Goal: Information Seeking & Learning: Learn about a topic

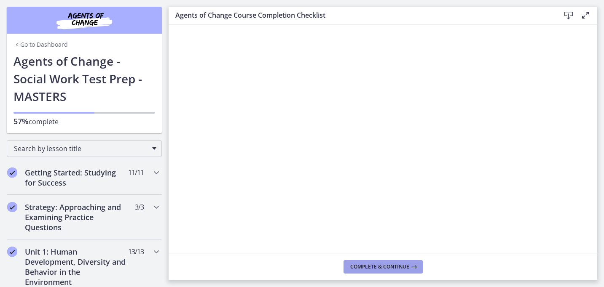
click at [378, 273] on button "Complete & continue" at bounding box center [382, 266] width 79 height 13
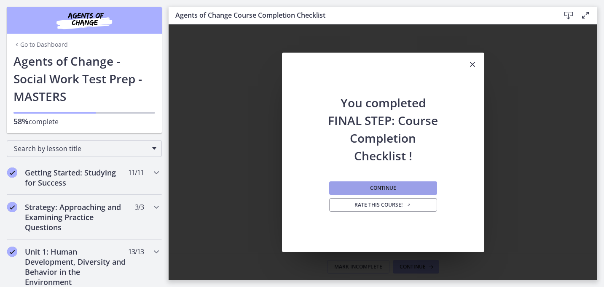
click at [409, 187] on button "Continue" at bounding box center [383, 188] width 108 height 13
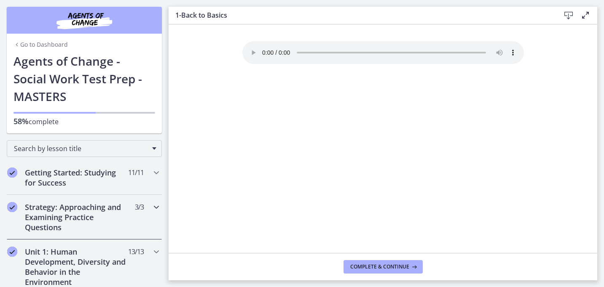
click at [92, 210] on h2 "Strategy: Approaching and Examining Practice Questions" at bounding box center [76, 217] width 103 height 30
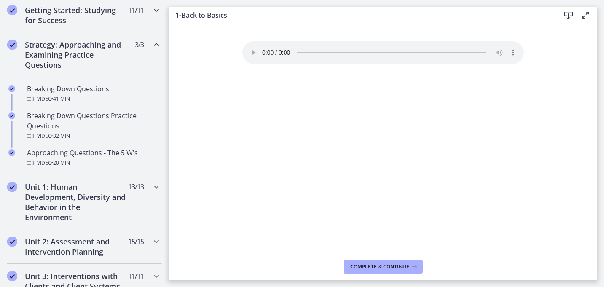
scroll to position [172, 0]
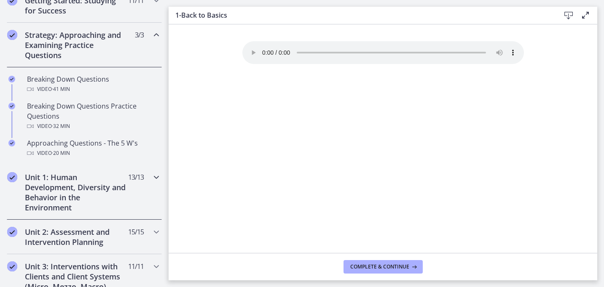
click at [72, 213] on div "Unit 1: Human Development, Diversity and Behavior in the Environment 13 / 13 Co…" at bounding box center [84, 192] width 155 height 55
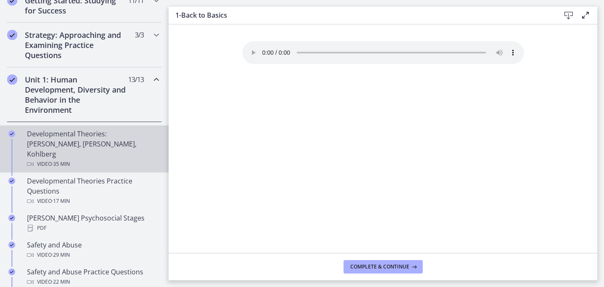
click at [107, 144] on div "Developmental Theories: Erikson, Piaget, Kohlberg Video · 35 min" at bounding box center [92, 149] width 131 height 40
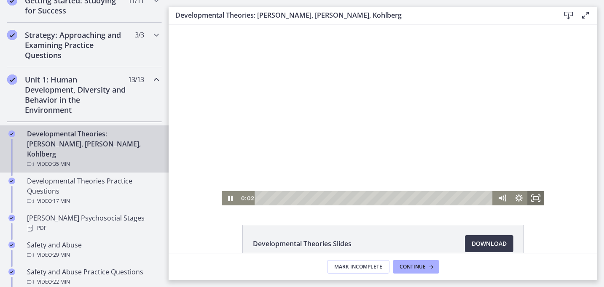
click at [542, 198] on icon "Fullscreen" at bounding box center [535, 198] width 17 height 14
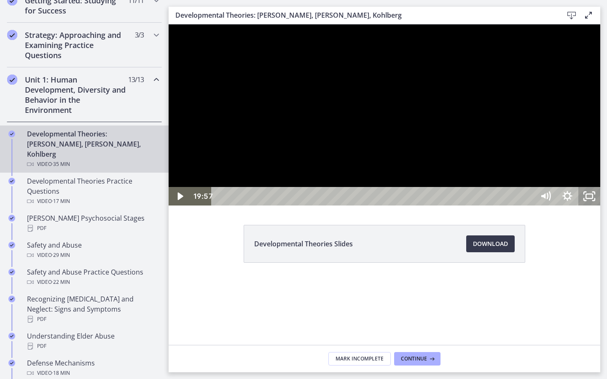
click at [600, 206] on icon "Unfullscreen" at bounding box center [589, 196] width 22 height 19
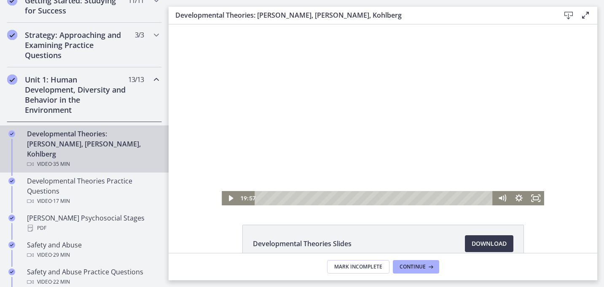
click at [459, 113] on div at bounding box center [383, 114] width 322 height 181
click at [337, 112] on div at bounding box center [383, 114] width 322 height 181
click at [304, 108] on div at bounding box center [383, 114] width 322 height 181
click at [533, 201] on icon "Fullscreen" at bounding box center [535, 198] width 20 height 17
